Goal: Information Seeking & Learning: Find specific page/section

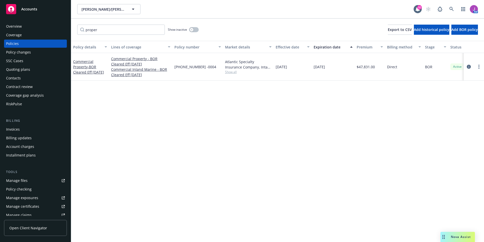
click at [454, 240] on div "Nova Assist" at bounding box center [458, 236] width 34 height 10
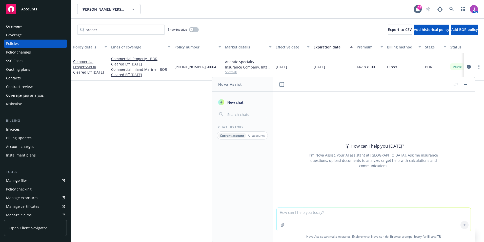
click at [306, 216] on textarea at bounding box center [374, 218] width 194 height 23
type textarea "Woudl"
drag, startPoint x: 296, startPoint y: 215, endPoint x: 247, endPoint y: 209, distance: 50.0
click at [272, 209] on div "Nova Assist New chat Chat History Current account All accounts How can I help y…" at bounding box center [373, 159] width 203 height 165
click at [464, 84] on icon "button" at bounding box center [466, 84] width 4 height 1
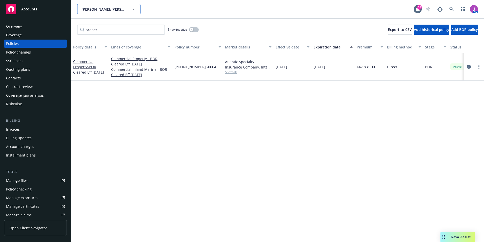
click at [98, 6] on button "[PERSON_NAME]/[PERSON_NAME] Construction, Inc." at bounding box center [108, 9] width 63 height 10
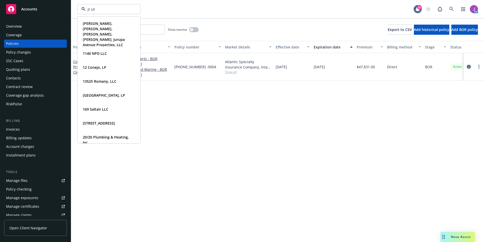
type input "jt site"
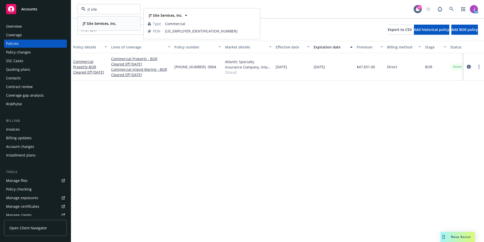
click at [103, 25] on strong "JT Site Services, Inc." at bounding box center [100, 23] width 34 height 5
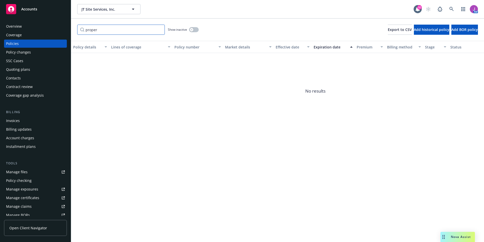
drag, startPoint x: 76, startPoint y: 31, endPoint x: 62, endPoint y: 28, distance: 14.7
click at [62, 28] on div "Accounts Overview Coverage Policies Policy changes SSC Cases Quoting plans Cont…" at bounding box center [242, 121] width 484 height 242
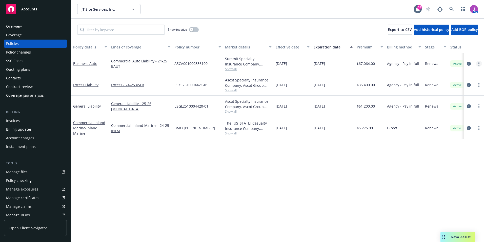
click at [479, 65] on circle "more" at bounding box center [479, 65] width 1 height 1
drag, startPoint x: 228, startPoint y: 208, endPoint x: 204, endPoint y: 193, distance: 28.2
click at [204, 193] on div "Policy details Lines of coverage Policy number Market details Effective date Ex…" at bounding box center [277, 141] width 413 height 201
click at [29, 51] on div "Policy changes" at bounding box center [18, 52] width 25 height 8
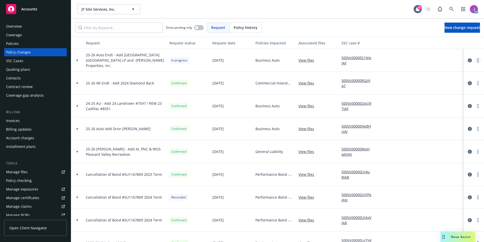
click at [475, 62] on link "more" at bounding box center [478, 60] width 6 height 6
click at [424, 71] on link "Copy logging email" at bounding box center [433, 71] width 87 height 10
click at [112, 14] on button "JT Site Services, Inc." at bounding box center [108, 9] width 63 height 10
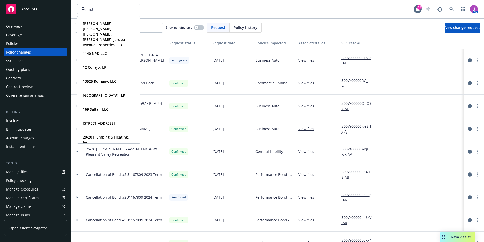
type input "mdb"
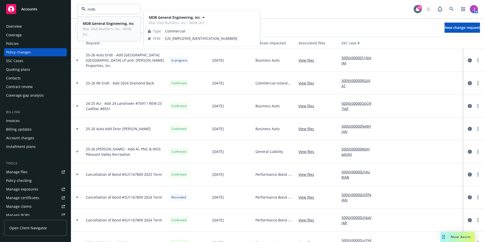
click at [103, 24] on strong "MDB General Engineering, Inc" at bounding box center [108, 23] width 51 height 5
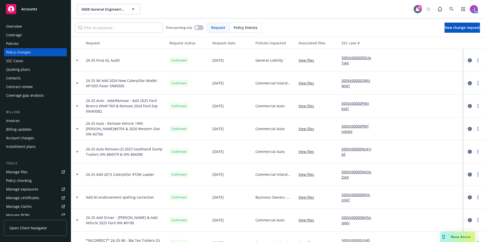
click at [39, 43] on div "Policies" at bounding box center [35, 43] width 59 height 8
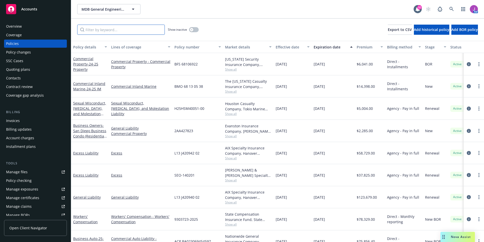
click at [151, 30] on input "Filter by keyword..." at bounding box center [121, 30] width 88 height 10
type input "excess"
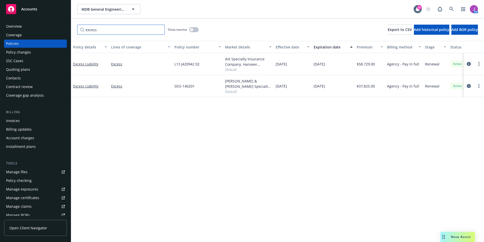
drag, startPoint x: 100, startPoint y: 28, endPoint x: 54, endPoint y: 27, distance: 45.3
click at [54, 27] on div "Accounts Overview Coverage Policies Policy changes SSC Cases Quoting plans Cont…" at bounding box center [242, 121] width 484 height 242
type input "auto"
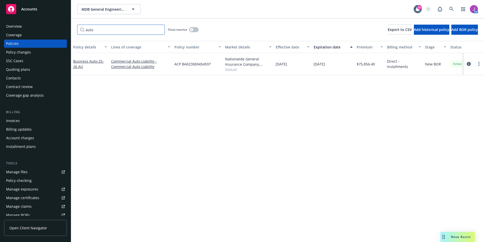
drag, startPoint x: 111, startPoint y: 29, endPoint x: 72, endPoint y: 28, distance: 39.0
click at [72, 28] on div "auto Show inactive Export to CSV Add historical policy Add BOR policy" at bounding box center [277, 29] width 413 height 22
